Goal: Task Accomplishment & Management: Manage account settings

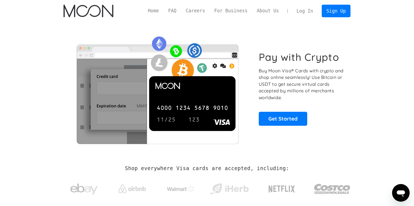
click at [303, 7] on link "Log In" at bounding box center [305, 11] width 26 height 12
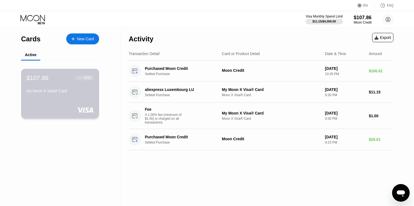
click at [82, 79] on div "● ● ● ● 3915" at bounding box center [84, 78] width 14 height 4
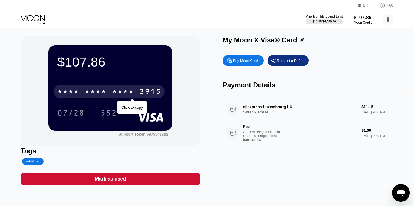
click at [78, 96] on div "* * * *" at bounding box center [68, 92] width 22 height 9
